Goal: Navigation & Orientation: Find specific page/section

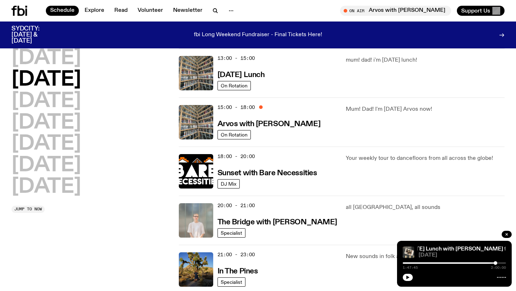
scroll to position [217, 0]
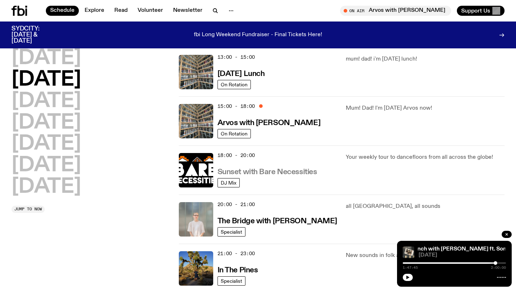
click at [253, 171] on h3 "Sunset with Bare Necessities" at bounding box center [267, 172] width 100 height 8
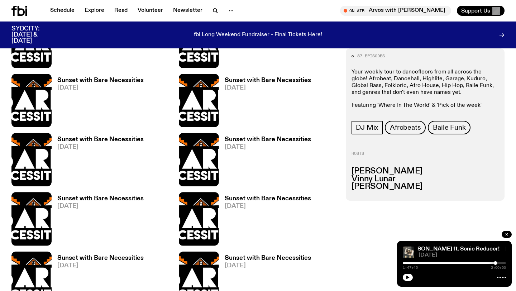
scroll to position [393, 0]
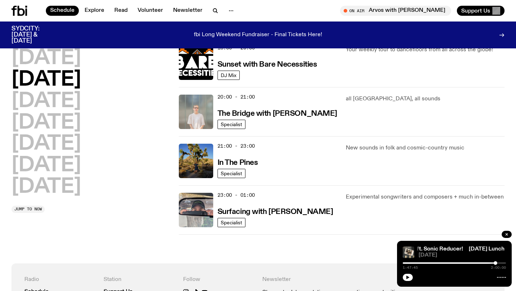
scroll to position [336, 0]
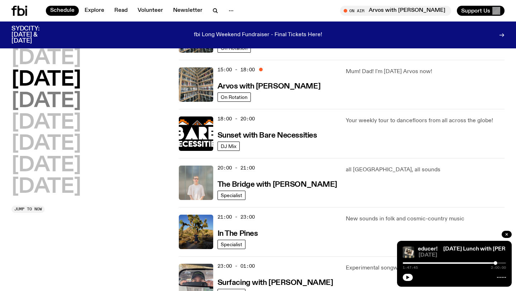
click at [74, 113] on h2 "[DATE]" at bounding box center [45, 123] width 69 height 20
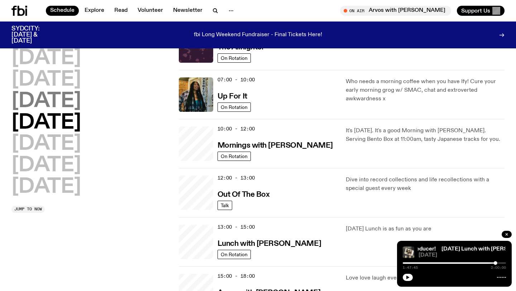
click at [74, 105] on h2 "[DATE]" at bounding box center [45, 101] width 69 height 20
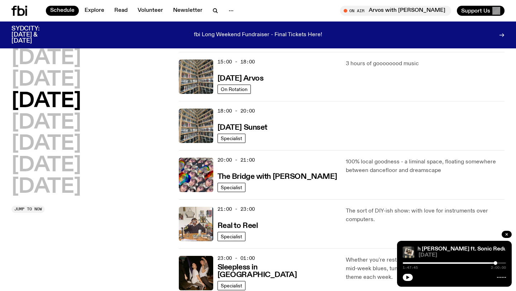
scroll to position [269, 0]
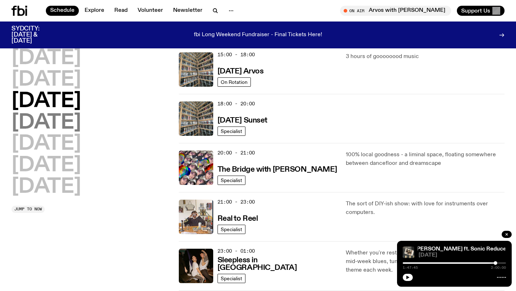
click at [72, 127] on h2 "[DATE]" at bounding box center [45, 123] width 69 height 20
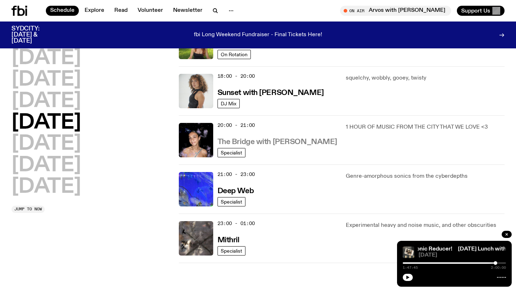
scroll to position [327, 0]
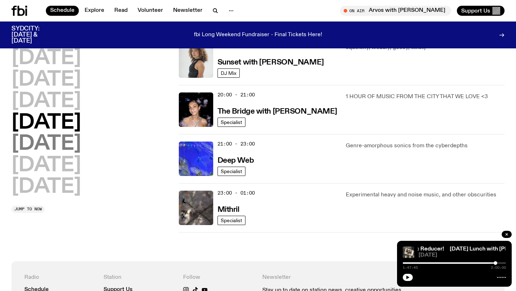
click at [48, 146] on h2 "[DATE]" at bounding box center [45, 144] width 69 height 20
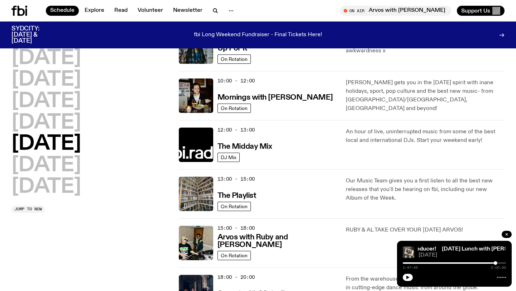
scroll to position [103, 0]
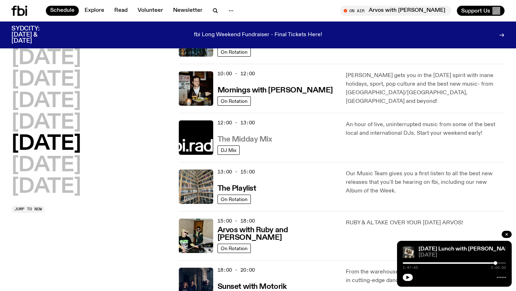
click at [256, 140] on h3 "The Midday Mix" at bounding box center [244, 140] width 55 height 8
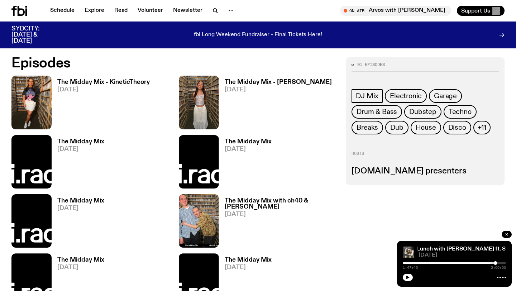
scroll to position [360, 0]
